Goal: Information Seeking & Learning: Learn about a topic

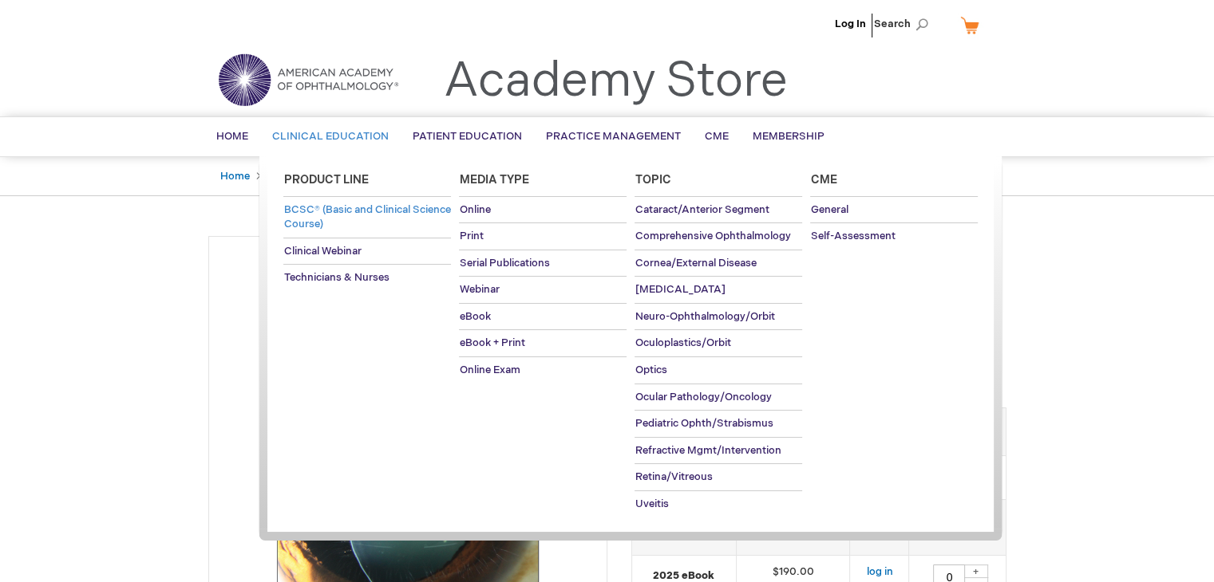
click at [384, 211] on span "BCSC® (Basic and Clinical Science Course)" at bounding box center [366, 217] width 167 height 28
